Goal: Transaction & Acquisition: Purchase product/service

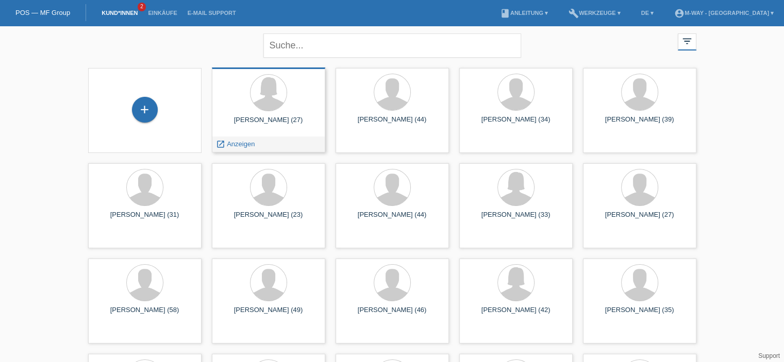
click at [312, 125] on div "Mayra Ledergerber (27)" at bounding box center [268, 124] width 97 height 16
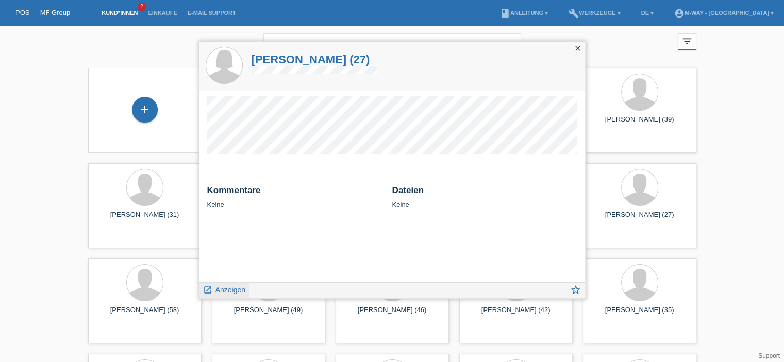
click at [236, 290] on span "Anzeigen" at bounding box center [230, 290] width 30 height 8
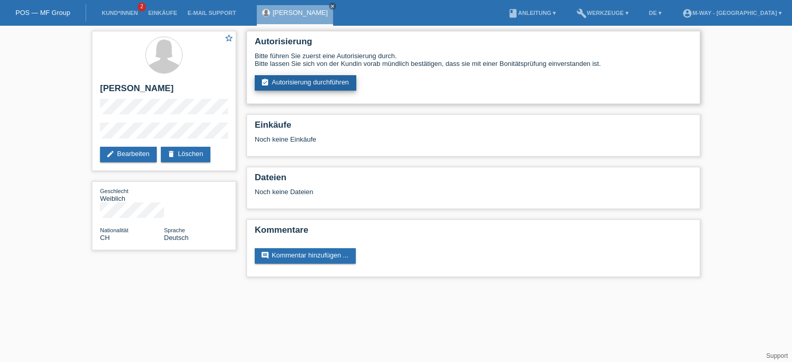
click at [308, 78] on link "assignment_turned_in Autorisierung durchführen" at bounding box center [306, 82] width 102 height 15
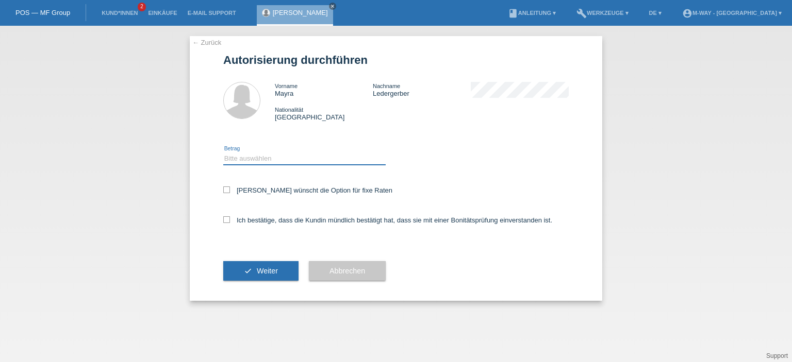
click at [257, 159] on select "Bitte auswählen CHF 1.00 - CHF 499.00 CHF 500.00 - CHF 1'999.00 CHF 2'000.00 - …" at bounding box center [304, 159] width 162 height 12
select select "3"
click at [223, 153] on select "Bitte auswählen CHF 1.00 - CHF 499.00 CHF 500.00 - CHF 1'999.00 CHF 2'000.00 - …" at bounding box center [304, 159] width 162 height 12
click at [229, 191] on icon at bounding box center [226, 190] width 7 height 7
click at [229, 191] on input "Kundin wünscht die Option für fixe Raten" at bounding box center [226, 190] width 7 height 7
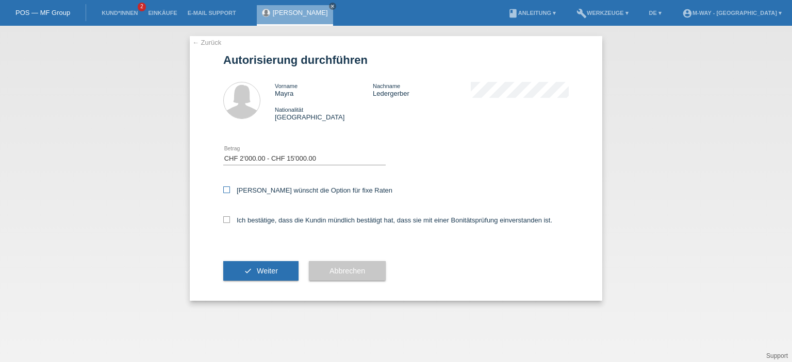
checkbox input "true"
click at [226, 217] on icon at bounding box center [226, 219] width 7 height 7
click at [226, 217] on input "Ich bestätige, dass die Kundin mündlich bestätigt hat, dass sie mit einer Bonit…" at bounding box center [226, 219] width 7 height 7
checkbox input "true"
click at [248, 270] on button "check Weiter" at bounding box center [260, 271] width 75 height 20
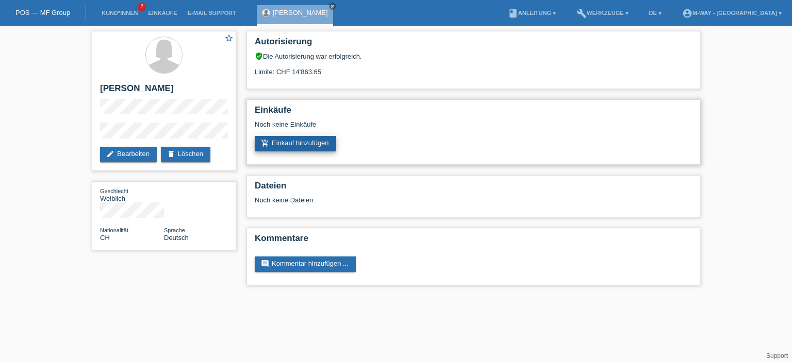
click at [300, 144] on link "add_shopping_cart Einkauf hinzufügen" at bounding box center [295, 143] width 81 height 15
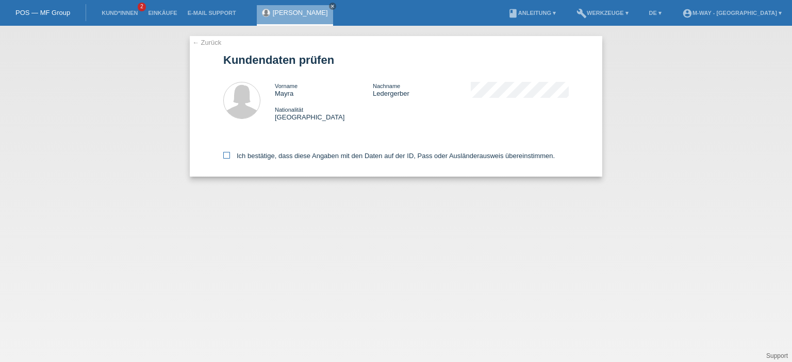
click at [232, 155] on label "Ich bestätige, dass diese Angaben mit den Daten auf der ID, Pass oder Ausländer…" at bounding box center [388, 156] width 331 height 8
click at [230, 155] on input "Ich bestätige, dass diese Angaben mit den Daten auf der ID, Pass oder Ausländer…" at bounding box center [226, 155] width 7 height 7
checkbox input "true"
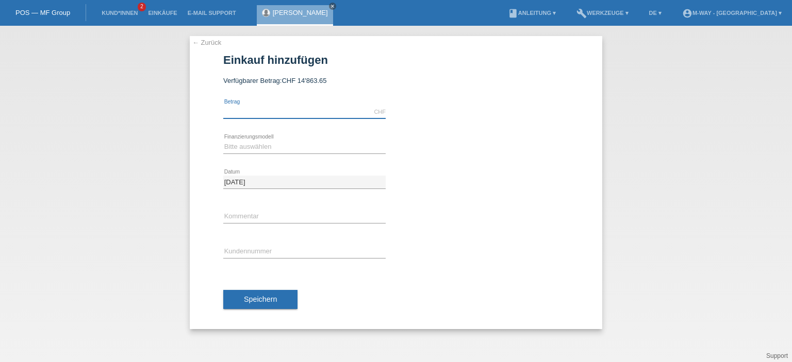
click at [264, 118] on input "text" at bounding box center [304, 112] width 162 height 13
type input "1245.00"
click at [272, 146] on select "Bitte auswählen Fixe Raten Kauf auf Rechnung mit Teilzahlungsoption" at bounding box center [304, 147] width 162 height 12
select select "77"
click at [223, 141] on select "Bitte auswählen Fixe Raten Kauf auf Rechnung mit Teilzahlungsoption" at bounding box center [304, 147] width 162 height 12
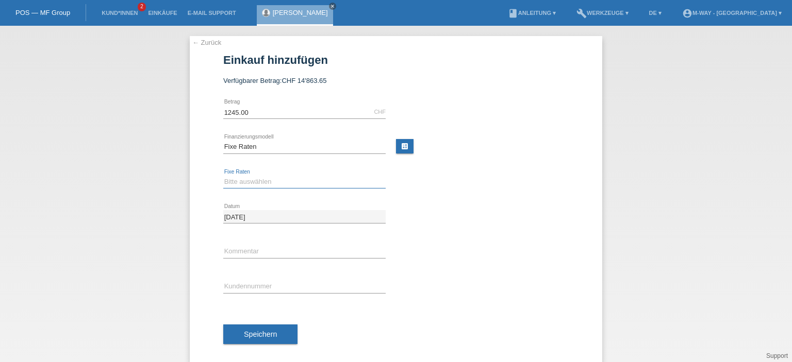
click at [264, 179] on select "Bitte auswählen 4 Raten 5 Raten 6 Raten 7 Raten 8 Raten 9 Raten 10 Raten 11 Rat…" at bounding box center [304, 182] width 162 height 12
select select "202"
click at [223, 176] on select "Bitte auswählen 4 Raten 5 Raten 6 Raten 7 Raten 8 Raten 9 Raten 10 Raten 11 Rat…" at bounding box center [304, 182] width 162 height 12
click at [237, 251] on input "text" at bounding box center [304, 251] width 162 height 13
type input "neues e-Bike"
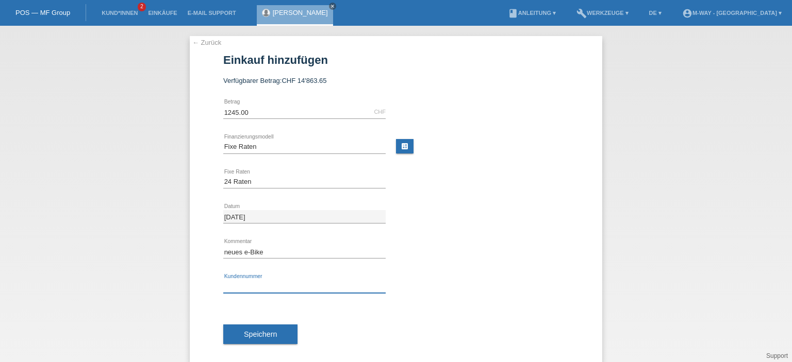
click at [270, 287] on input "text" at bounding box center [304, 286] width 162 height 13
type input "K027122"
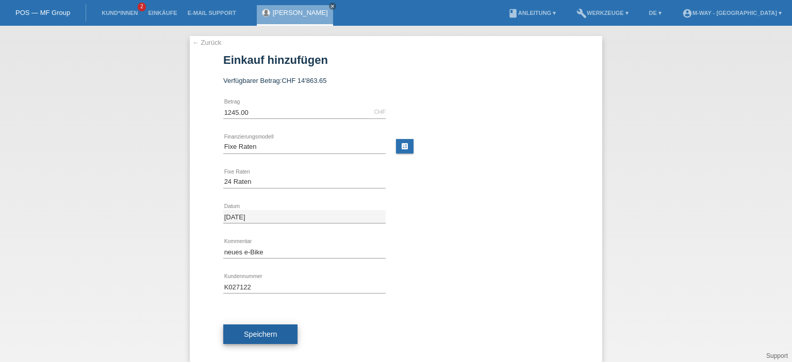
click at [251, 337] on span "Speichern" at bounding box center [260, 334] width 33 height 8
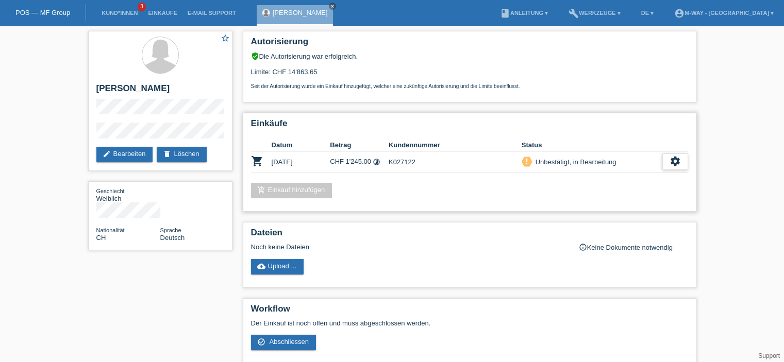
click at [678, 165] on icon "settings" at bounding box center [674, 161] width 11 height 11
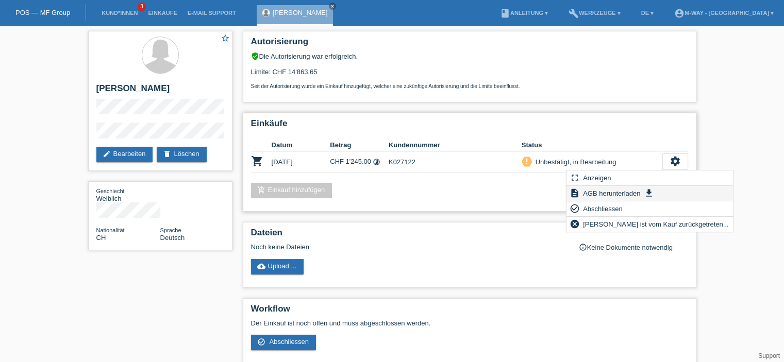
click at [635, 193] on span "AGB herunterladen" at bounding box center [611, 193] width 60 height 12
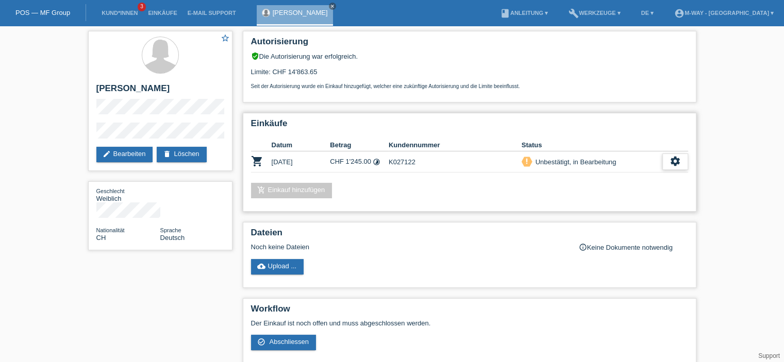
click at [667, 158] on div "settings" at bounding box center [675, 162] width 26 height 16
click at [605, 208] on span "Abschliessen" at bounding box center [592, 209] width 43 height 12
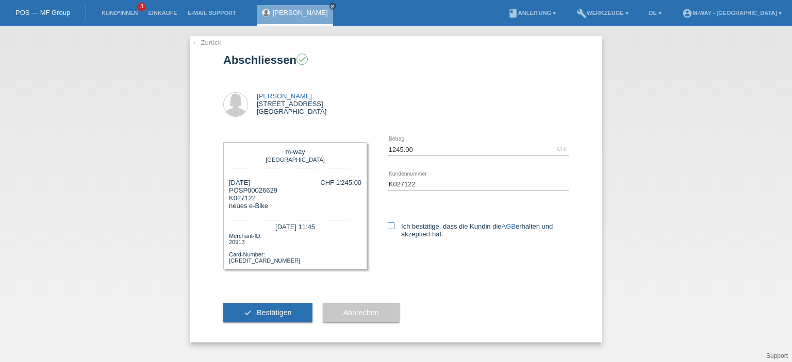
click at [392, 226] on icon at bounding box center [391, 226] width 7 height 7
click at [392, 226] on input "Ich bestätige, dass die Kundin die AGB erhalten und akzeptiert hat." at bounding box center [391, 226] width 7 height 7
checkbox input "true"
click at [289, 317] on button "check Bestätigen" at bounding box center [267, 313] width 89 height 20
